Goal: Task Accomplishment & Management: Manage account settings

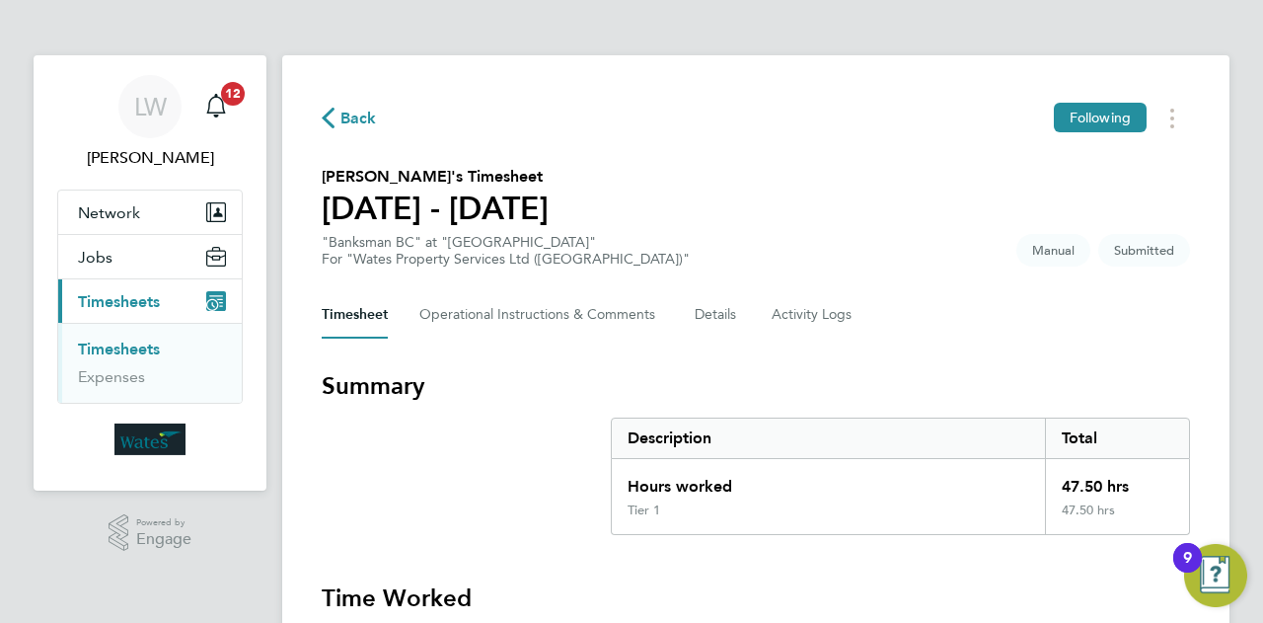
drag, startPoint x: 984, startPoint y: 364, endPoint x: 977, endPoint y: 356, distance: 10.5
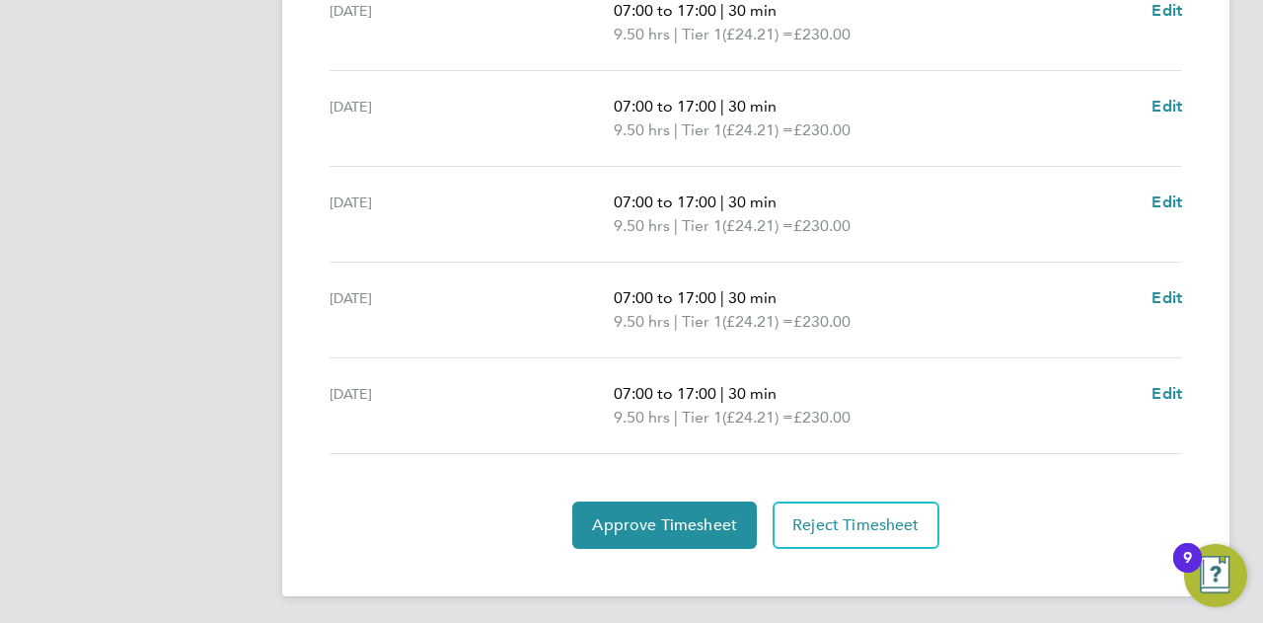
scroll to position [799, 0]
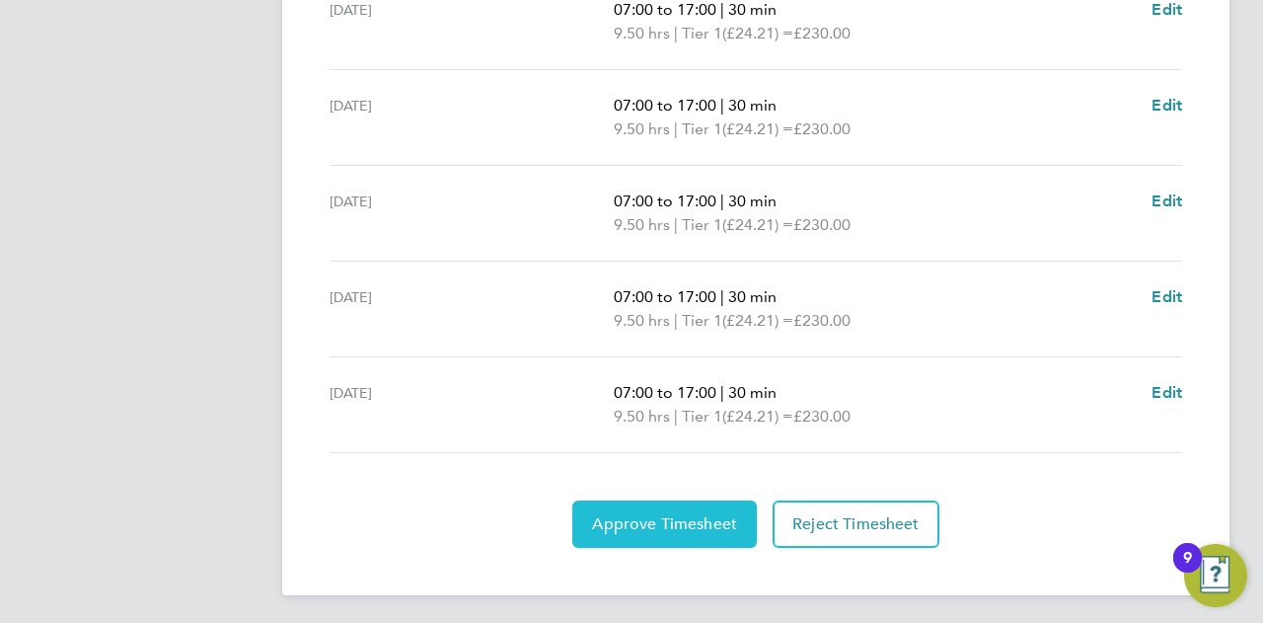
click at [602, 526] on span "Approve Timesheet" at bounding box center [664, 524] width 145 height 20
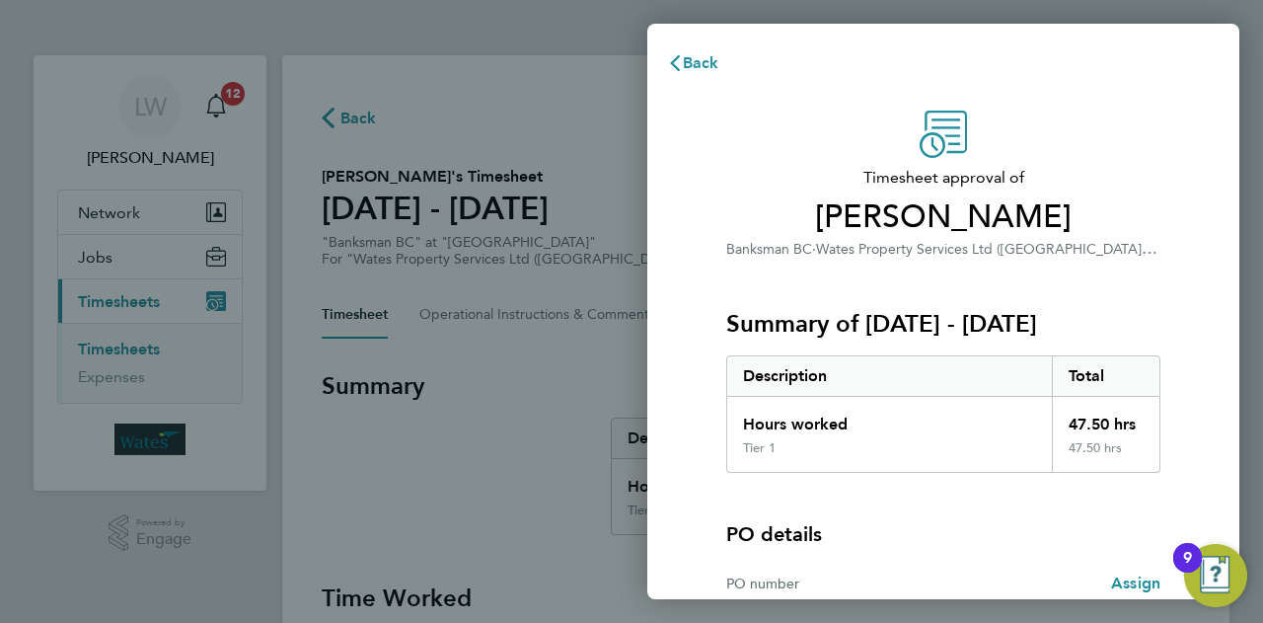
click at [1163, 295] on div "Timesheet approval of Mark Gourvenec Banksman BC · Wates Property Services Ltd …" at bounding box center [944, 436] width 482 height 651
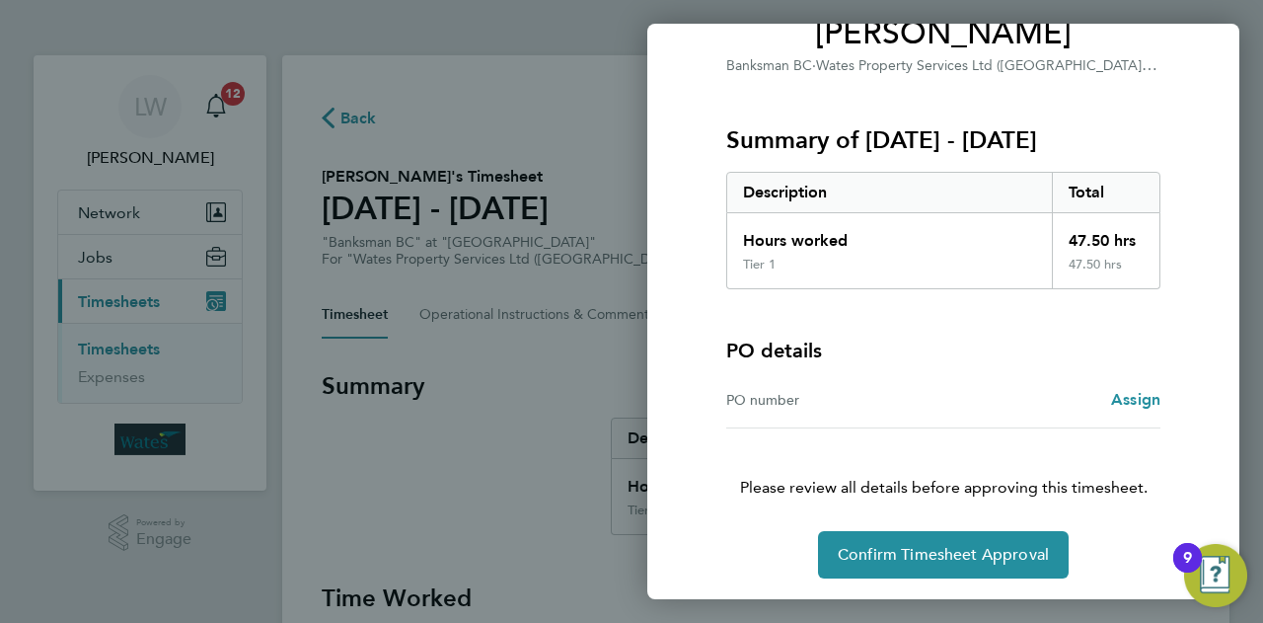
scroll to position [185, 0]
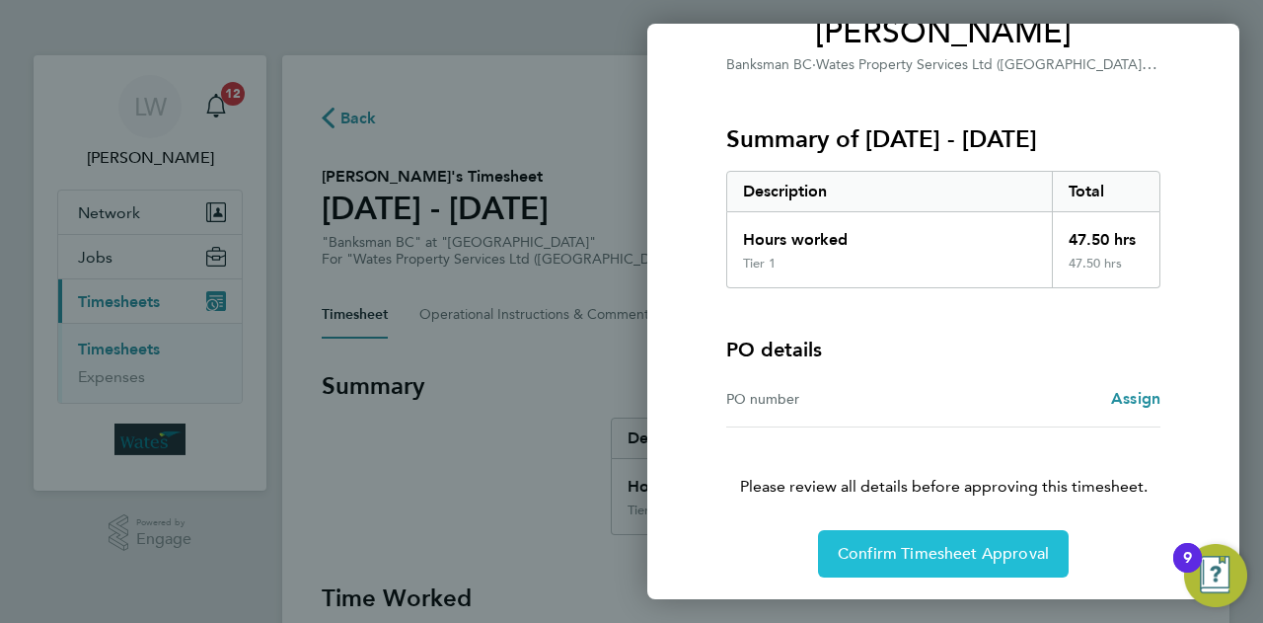
click at [932, 558] on span "Confirm Timesheet Approval" at bounding box center [943, 554] width 211 height 20
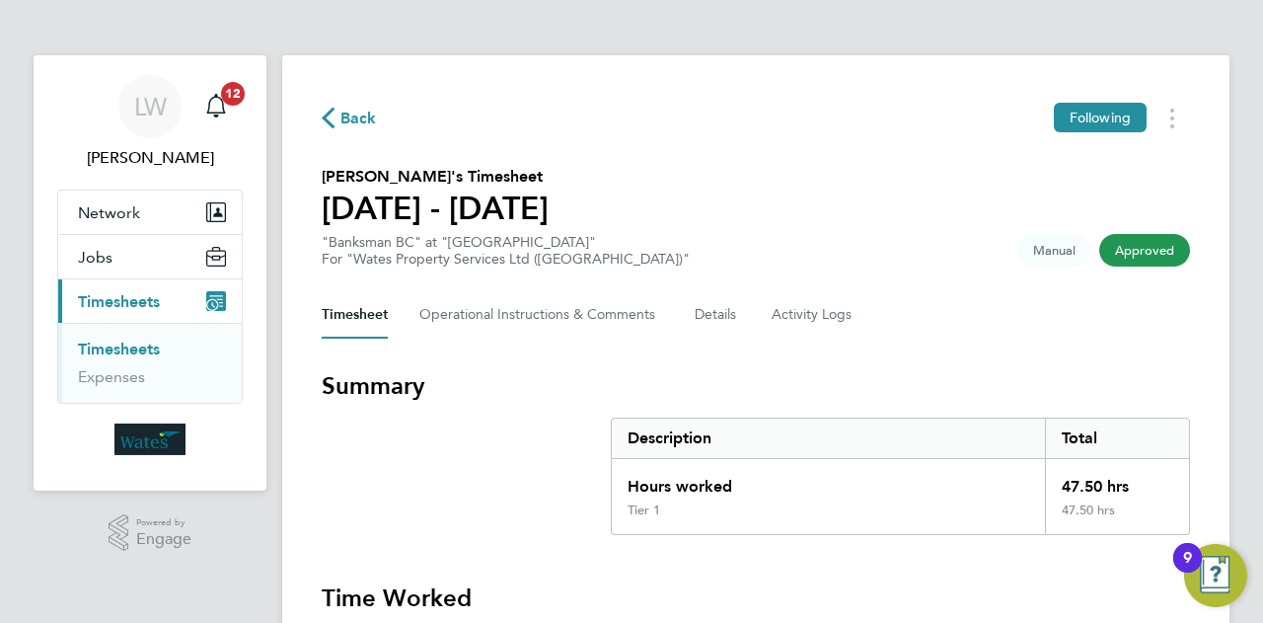
click at [1070, 371] on h3 "Summary" at bounding box center [756, 386] width 868 height 32
click at [215, 102] on icon "Main navigation" at bounding box center [216, 106] width 24 height 24
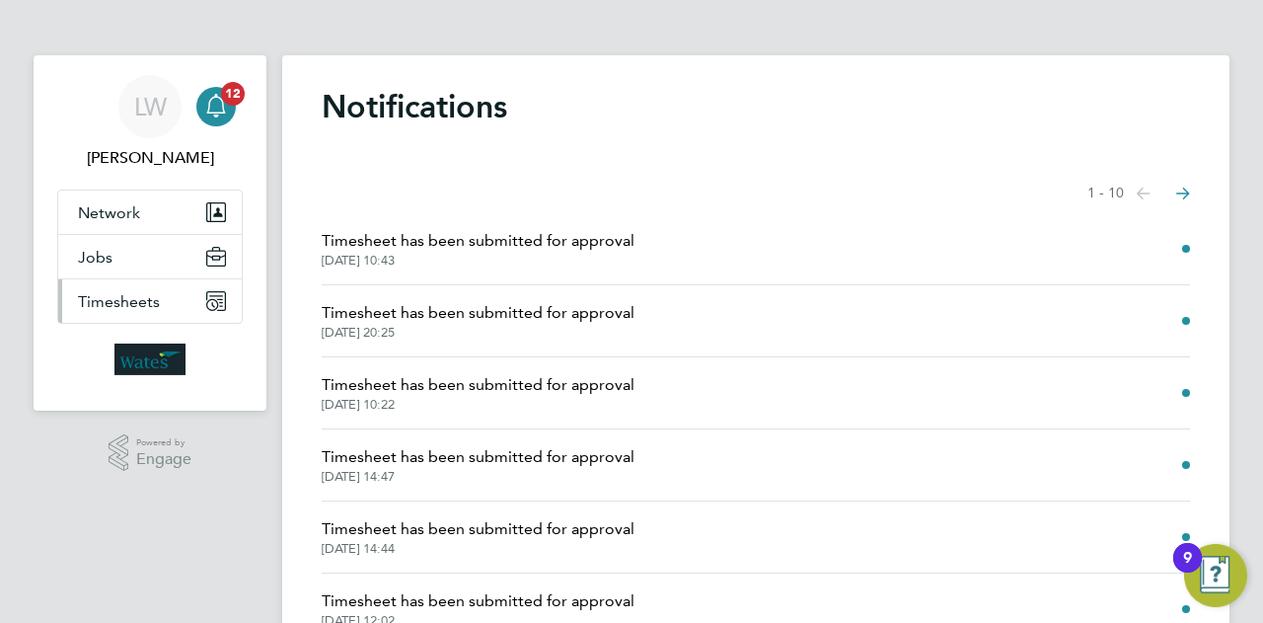
click at [142, 289] on button "Timesheets" at bounding box center [150, 300] width 184 height 43
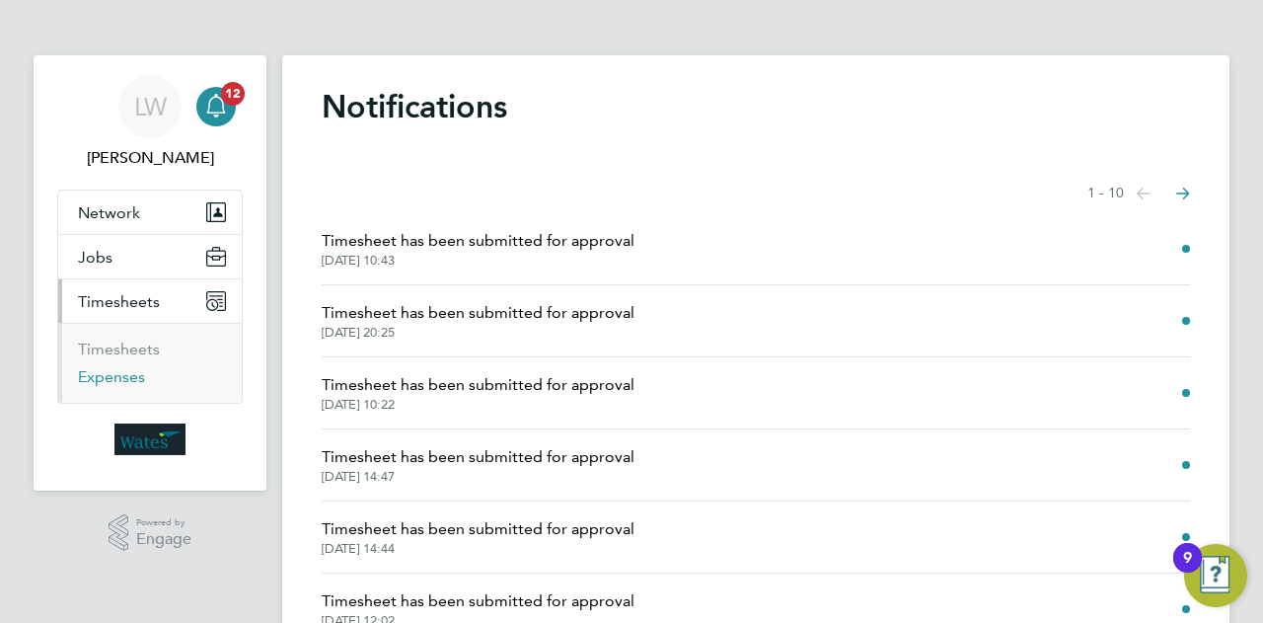
click at [134, 367] on link "Expenses" at bounding box center [111, 376] width 67 height 19
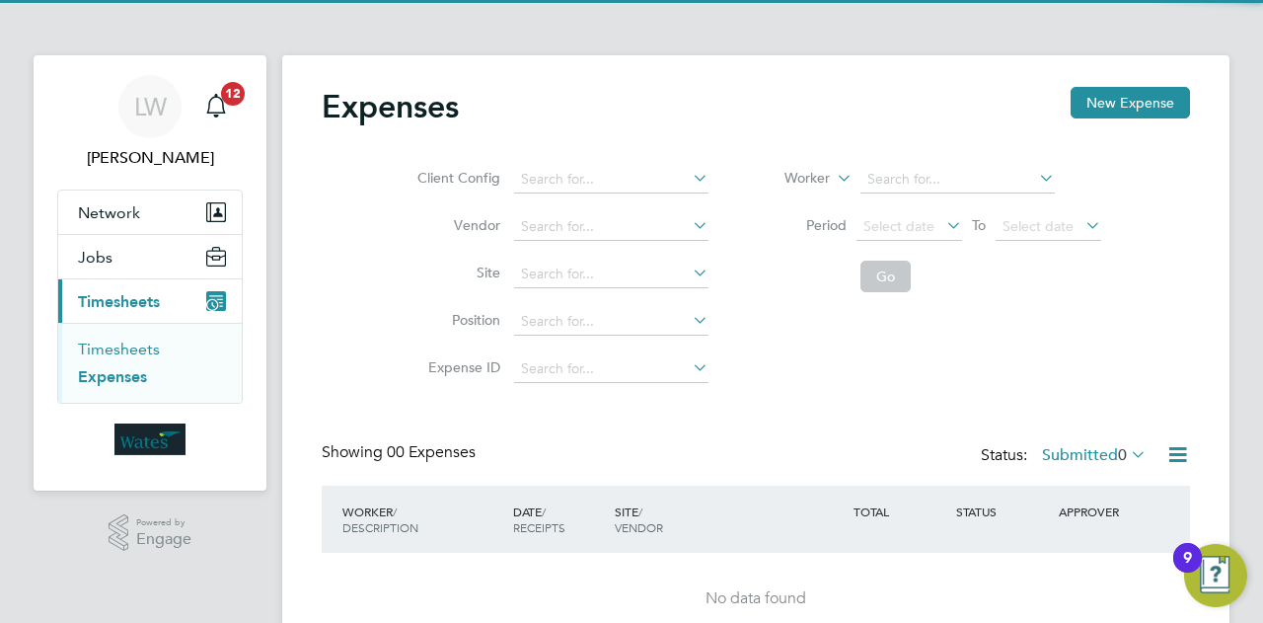
click at [139, 354] on link "Timesheets" at bounding box center [119, 348] width 82 height 19
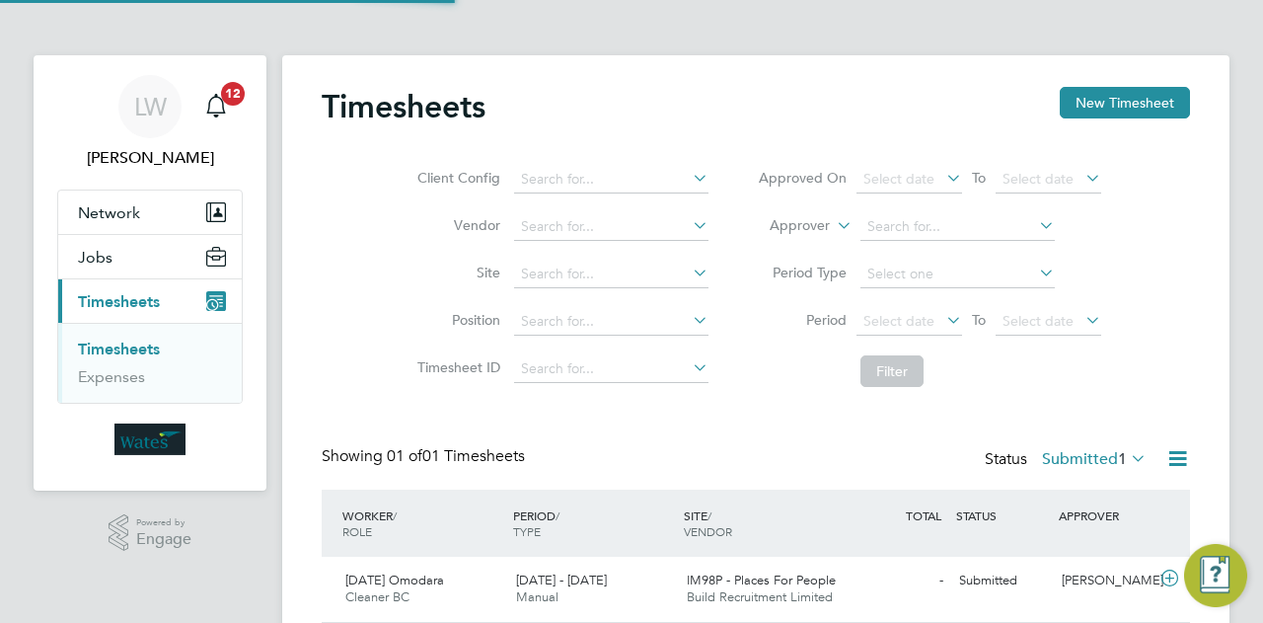
scroll to position [49, 171]
click at [1171, 389] on div "Client Config Vendor Site Position Timesheet ID Approved On Select date To Sele…" at bounding box center [756, 271] width 868 height 251
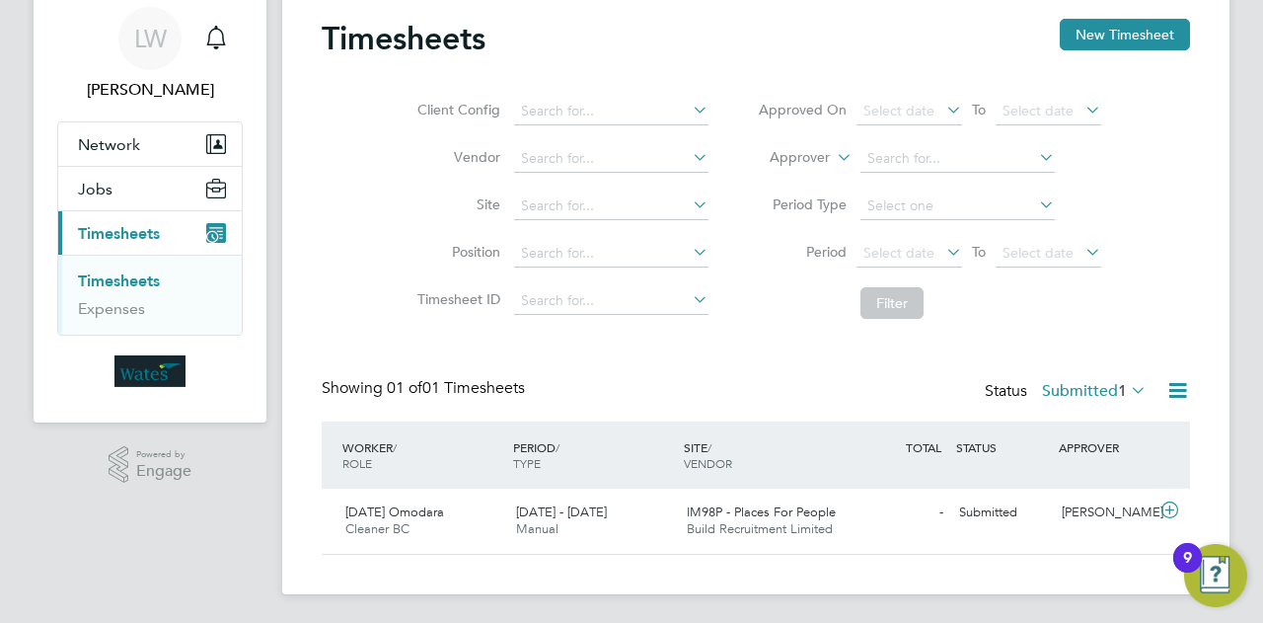
scroll to position [69, 0]
click at [916, 534] on div "Sunday Omodara Cleaner BC 12 - 18 Jul 2025 12 - 18 Jul 2025 Manual IM98P - Plac…" at bounding box center [756, 519] width 868 height 65
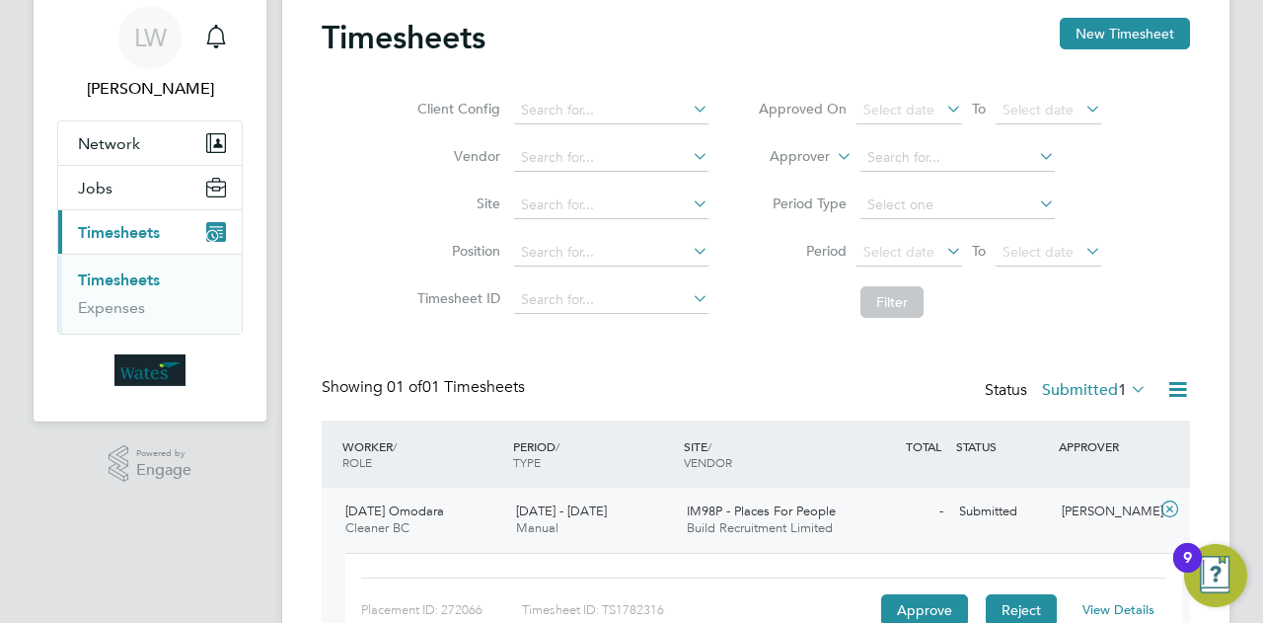
click at [1016, 607] on button "Reject" at bounding box center [1021, 610] width 71 height 32
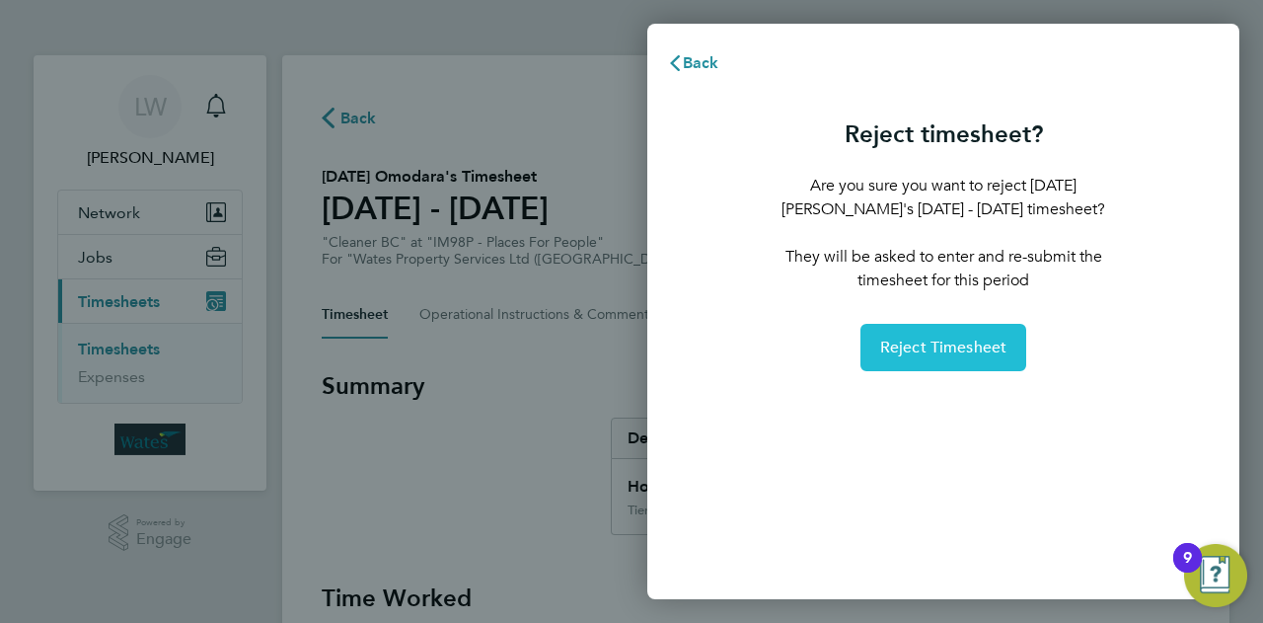
click at [900, 334] on button "Reject Timesheet" at bounding box center [944, 347] width 167 height 47
